Goal: Register for event/course

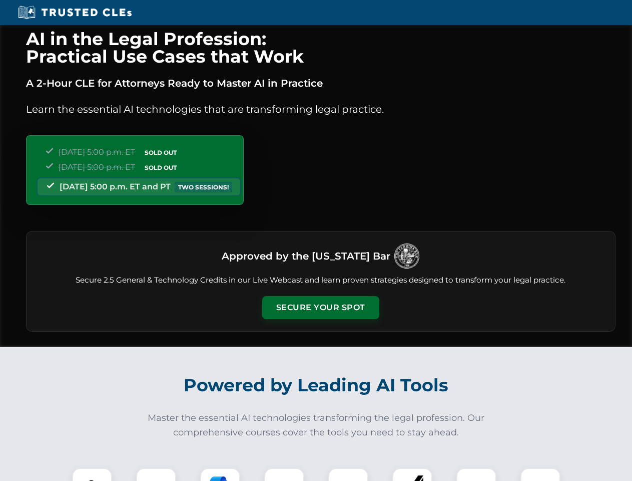
click at [320, 307] on button "Secure Your Spot" at bounding box center [320, 307] width 117 height 23
click at [92, 474] on img at bounding box center [92, 487] width 29 height 29
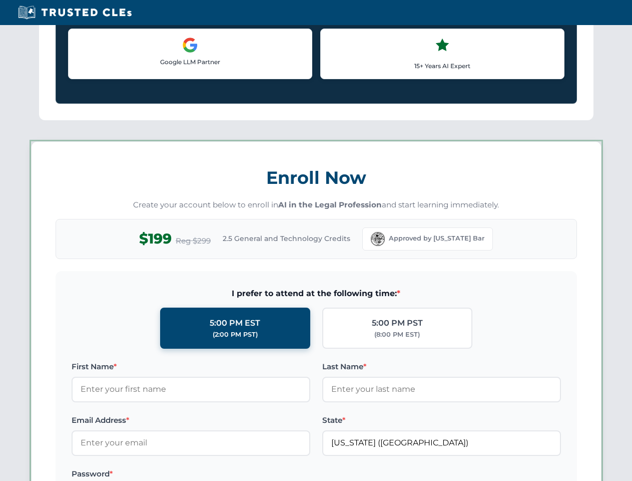
click at [220, 474] on label "Password *" at bounding box center [191, 474] width 239 height 12
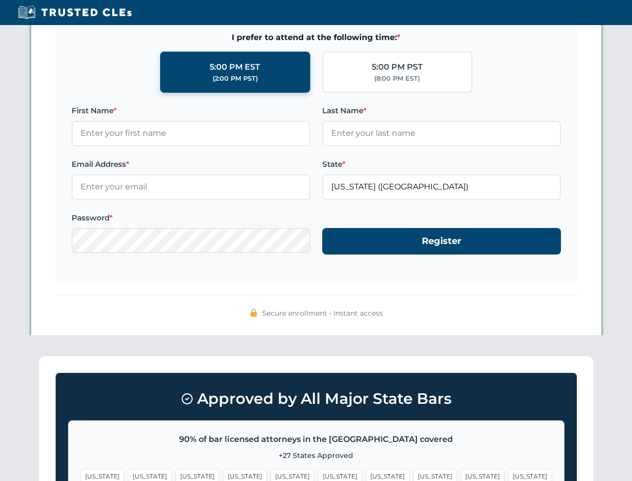
click at [461, 474] on span "[US_STATE]" at bounding box center [483, 476] width 44 height 15
